Goal: Entertainment & Leisure: Consume media (video, audio)

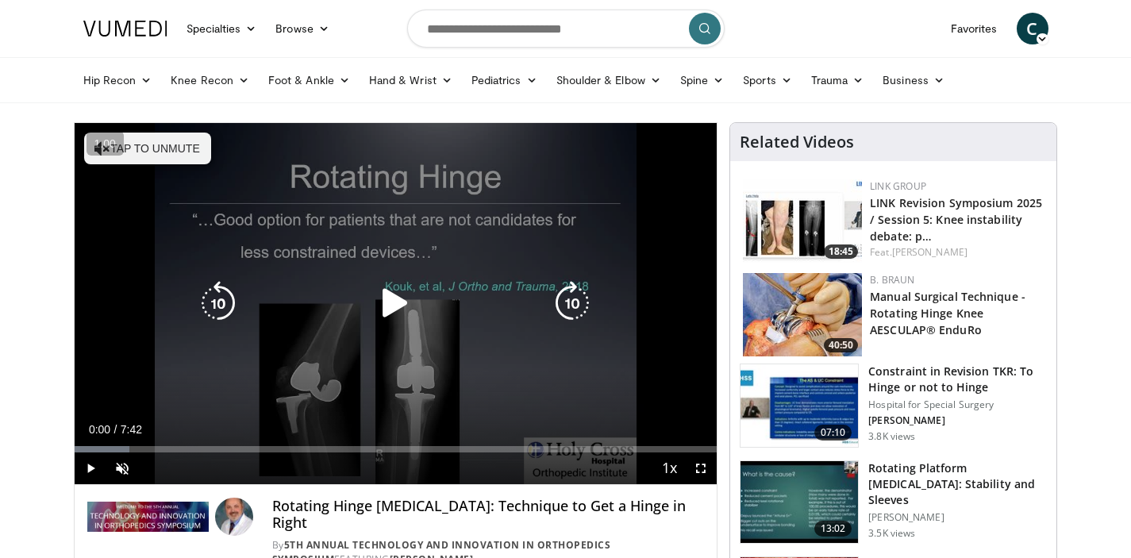
click at [402, 289] on icon "Video Player" at bounding box center [395, 303] width 44 height 44
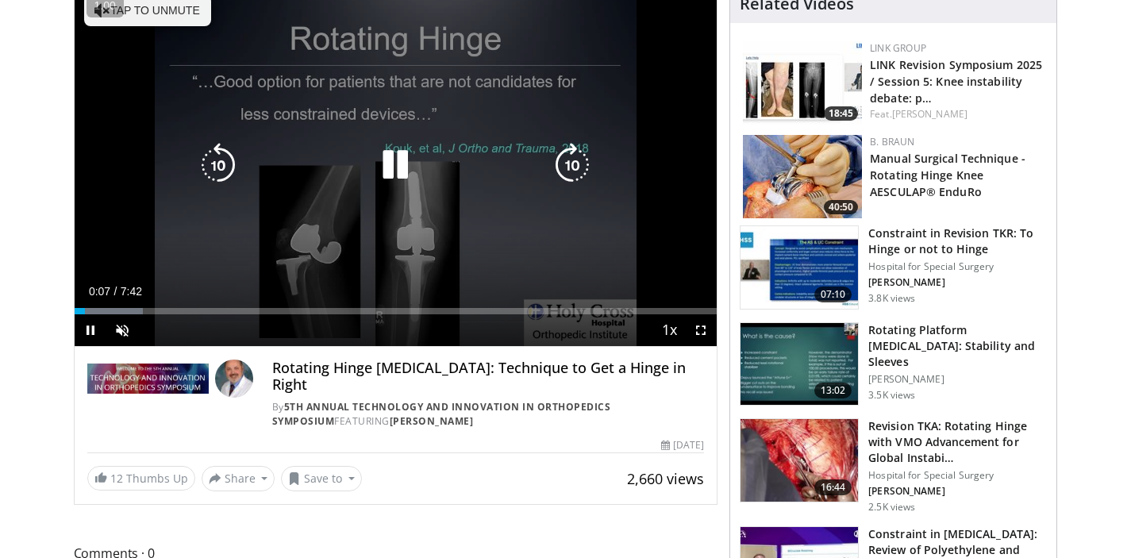
scroll to position [126, 0]
